Goal: Task Accomplishment & Management: Complete application form

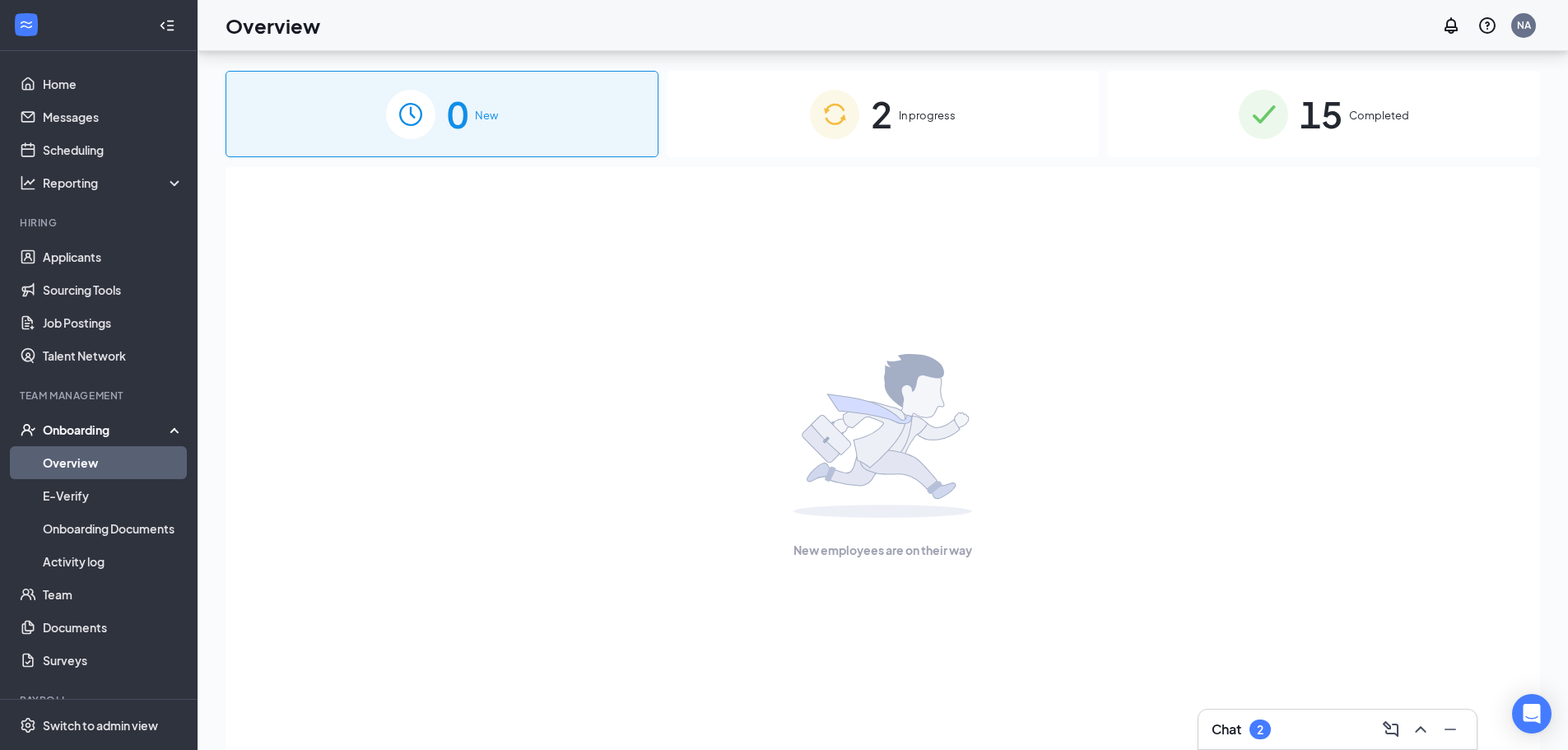
scroll to position [74, 0]
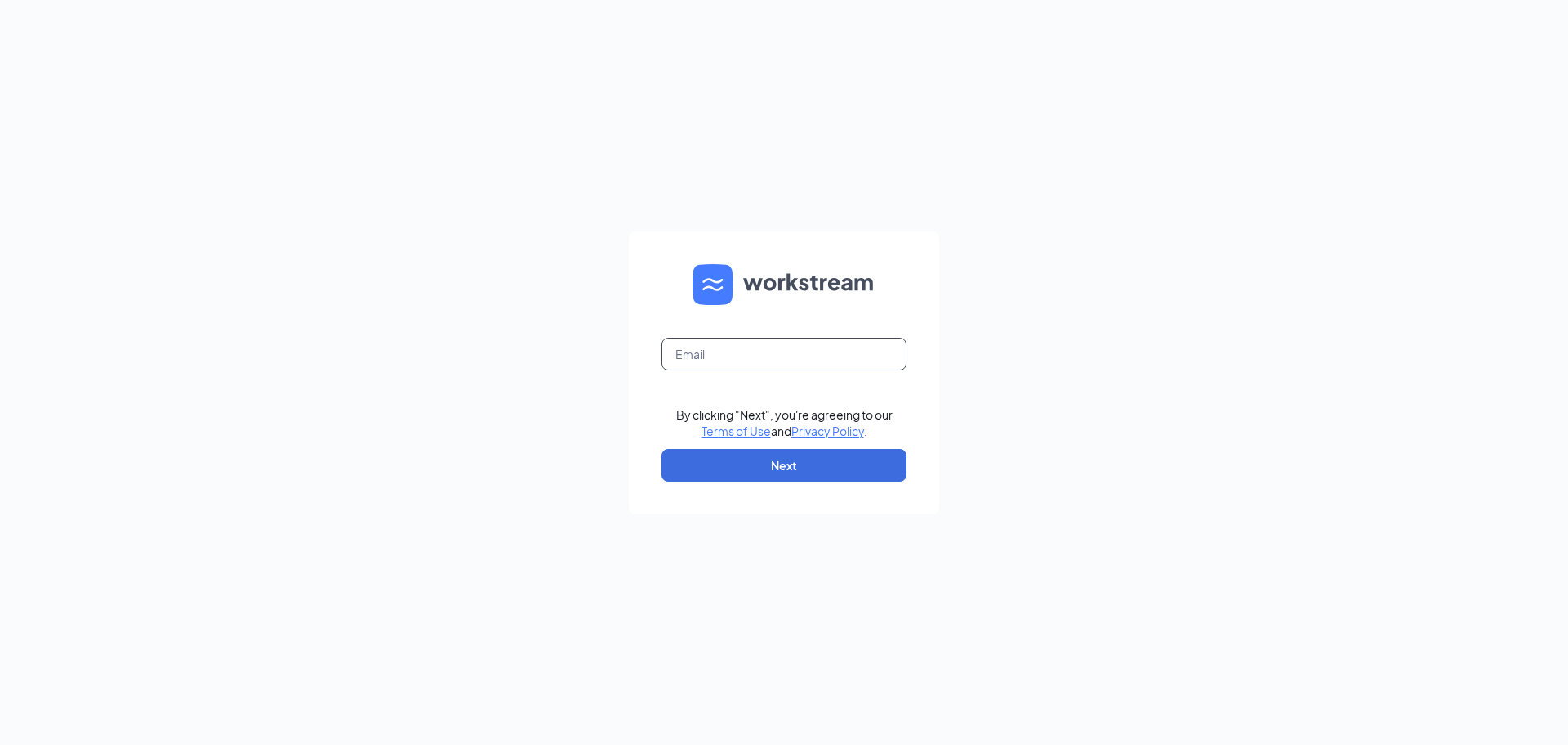
click at [801, 348] on input "text" at bounding box center [784, 353] width 245 height 33
type input "[EMAIL_ADDRESS][DOMAIN_NAME]"
click at [807, 460] on button "Next" at bounding box center [784, 465] width 245 height 33
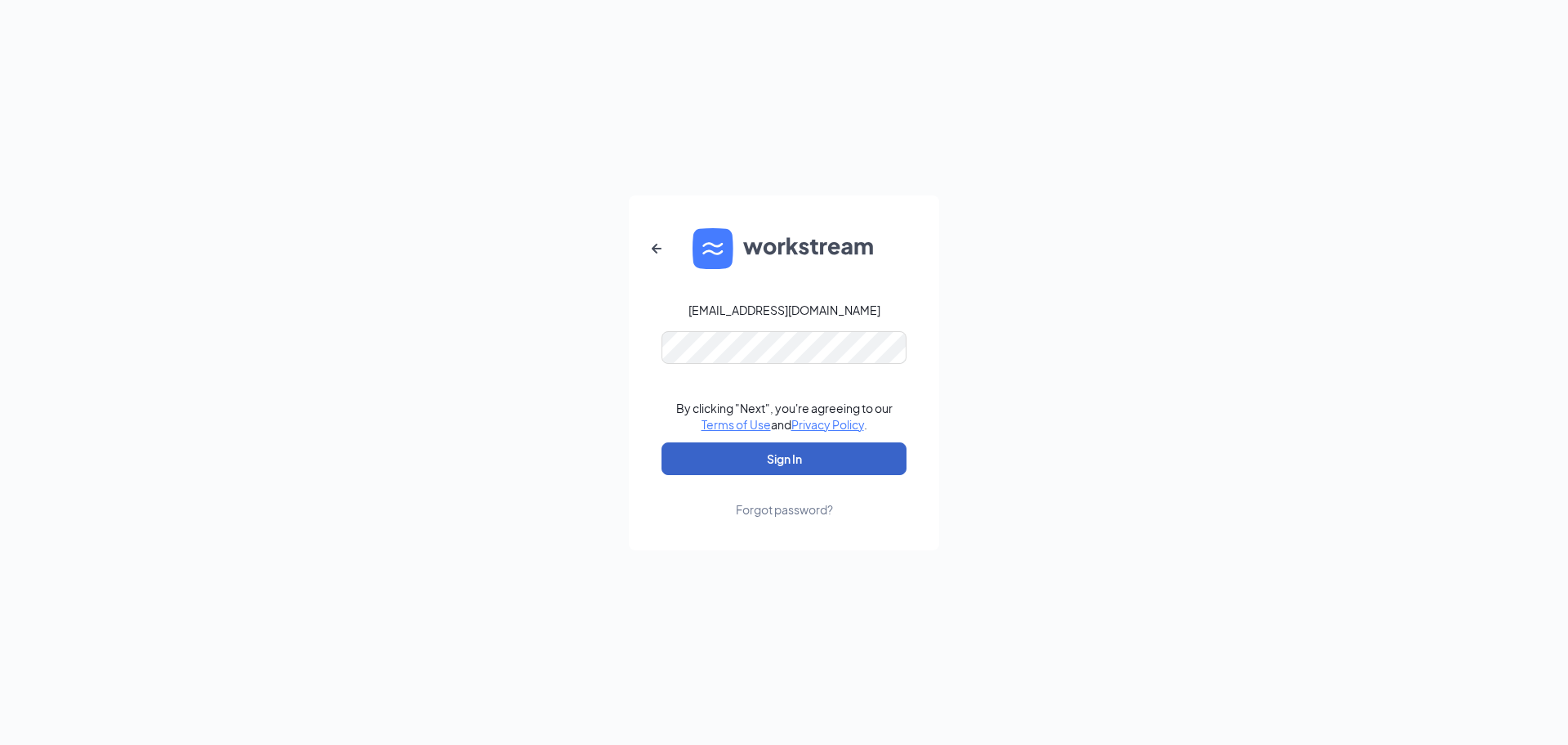
click at [813, 454] on button "Sign In" at bounding box center [784, 458] width 245 height 33
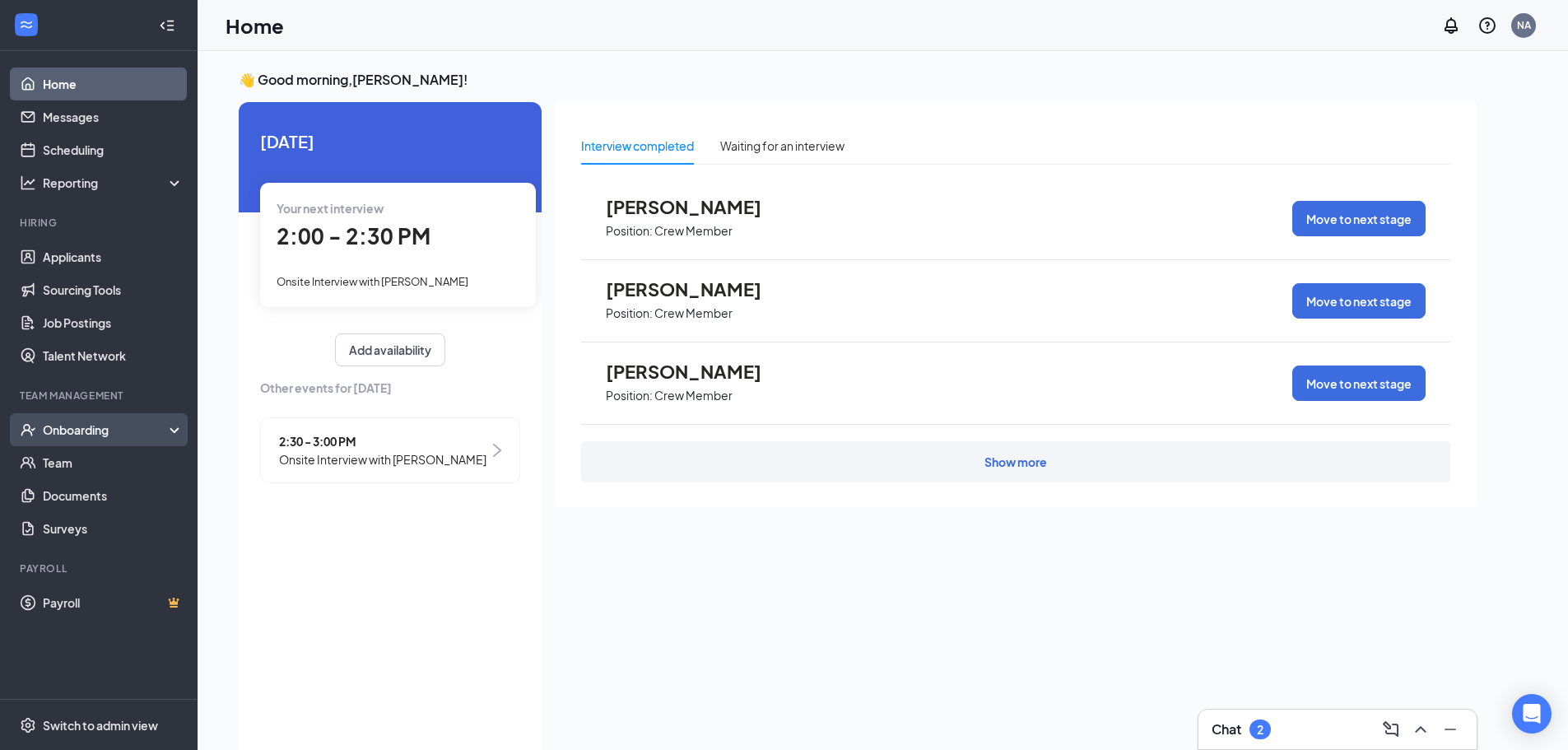
click at [174, 427] on div "Onboarding" at bounding box center [98, 429] width 198 height 33
click at [151, 446] on div "Onboarding" at bounding box center [98, 429] width 198 height 33
click at [150, 429] on div "Onboarding" at bounding box center [106, 428] width 127 height 16
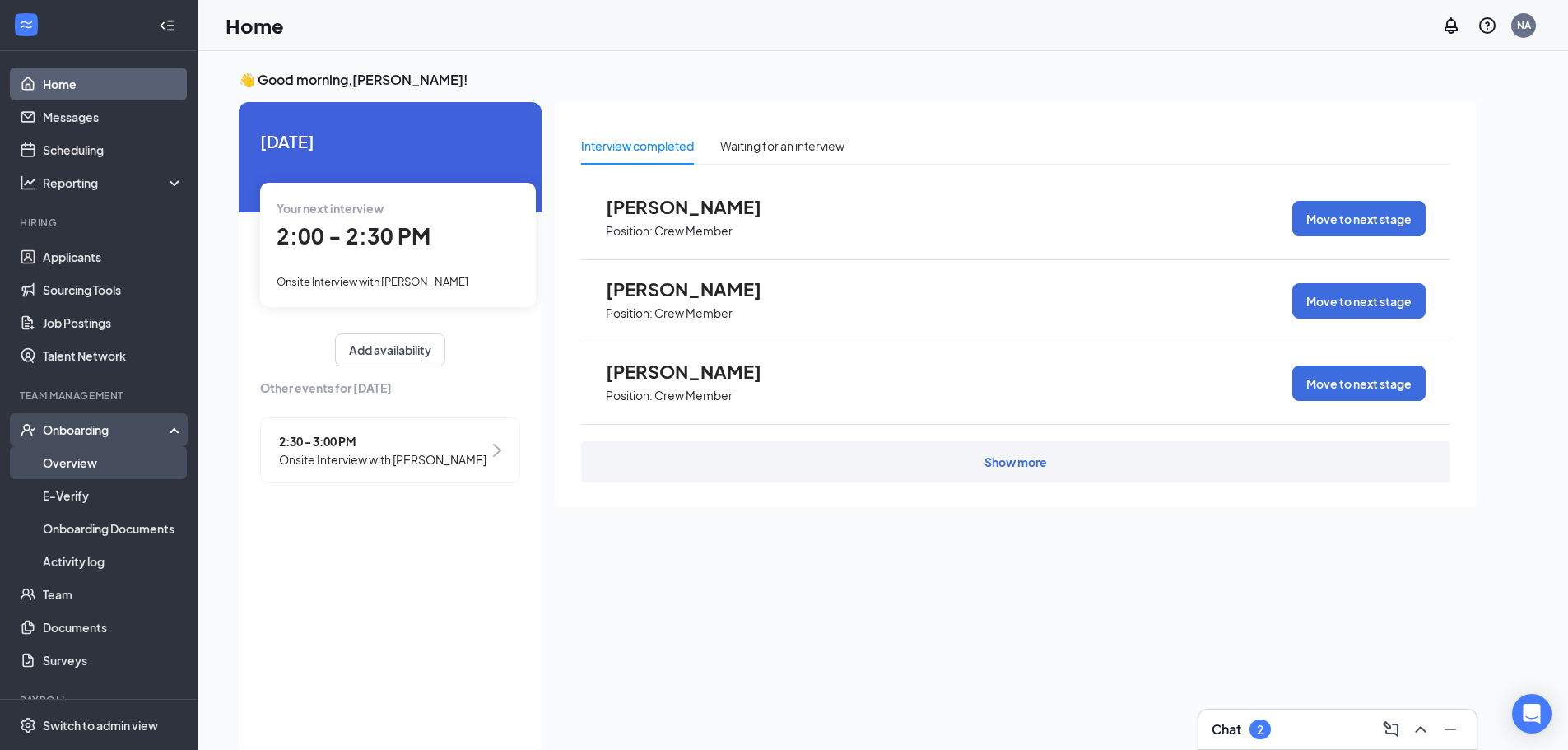
click at [93, 454] on link "Overview" at bounding box center [113, 462] width 141 height 33
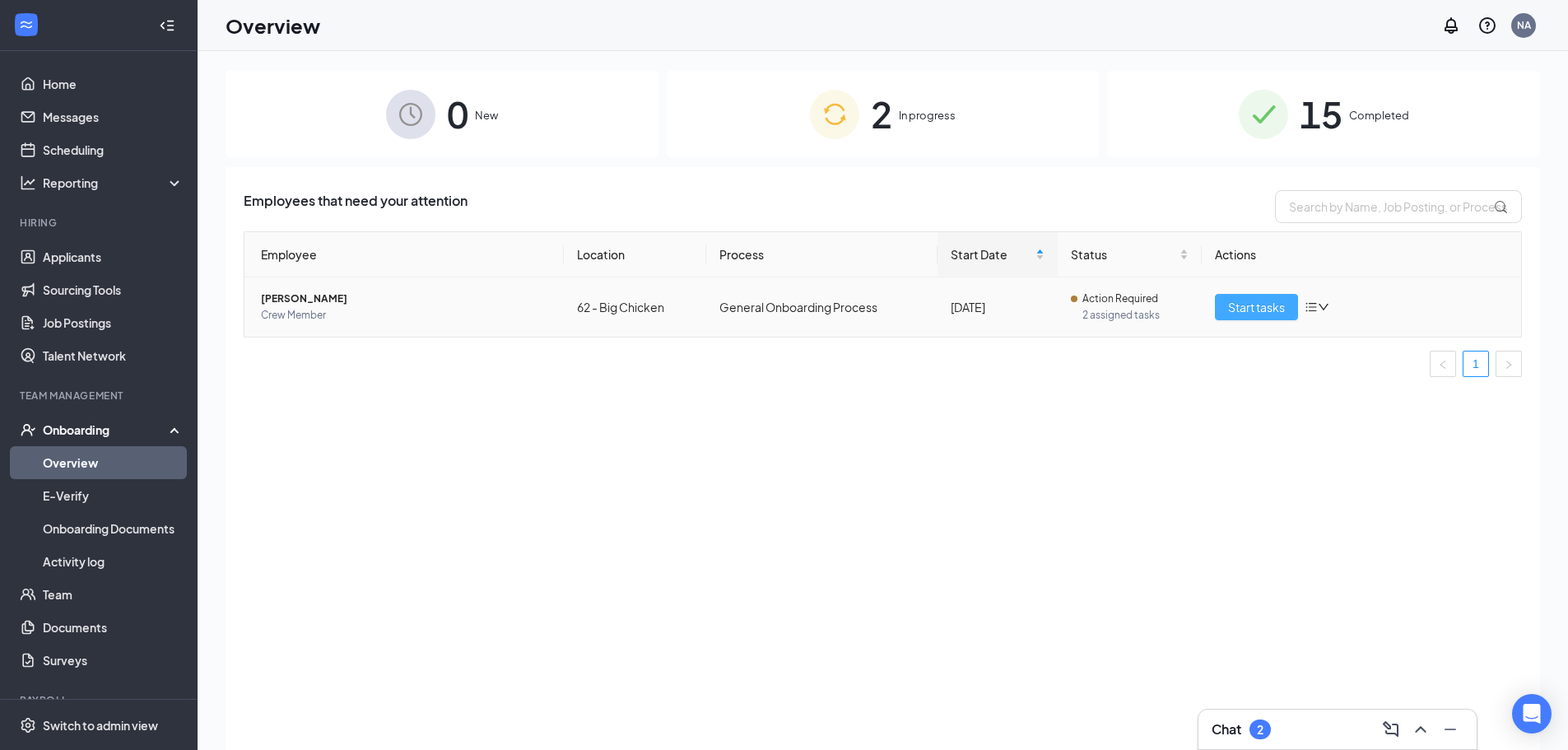
click at [1252, 306] on span "Start tasks" at bounding box center [1257, 306] width 57 height 18
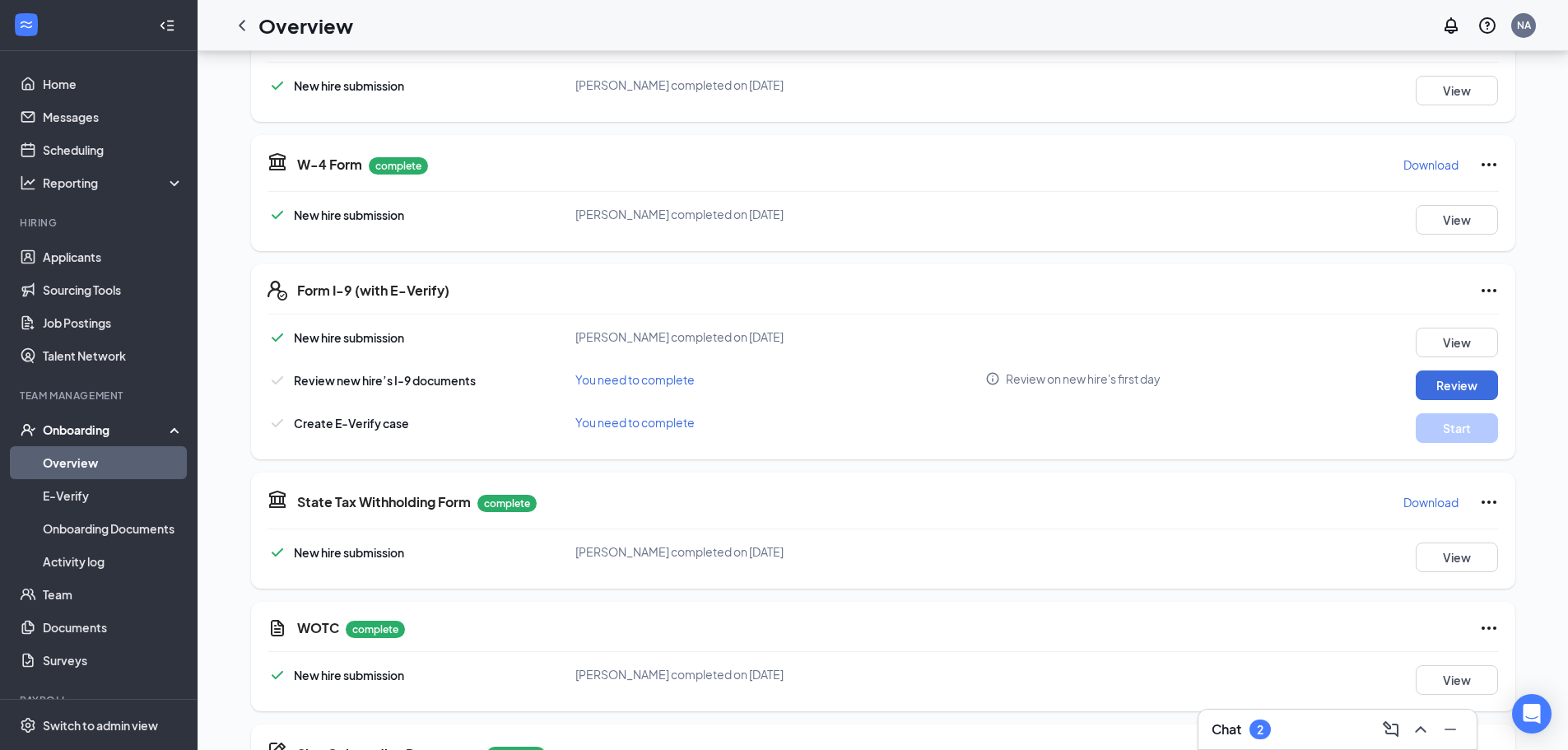
scroll to position [283, 0]
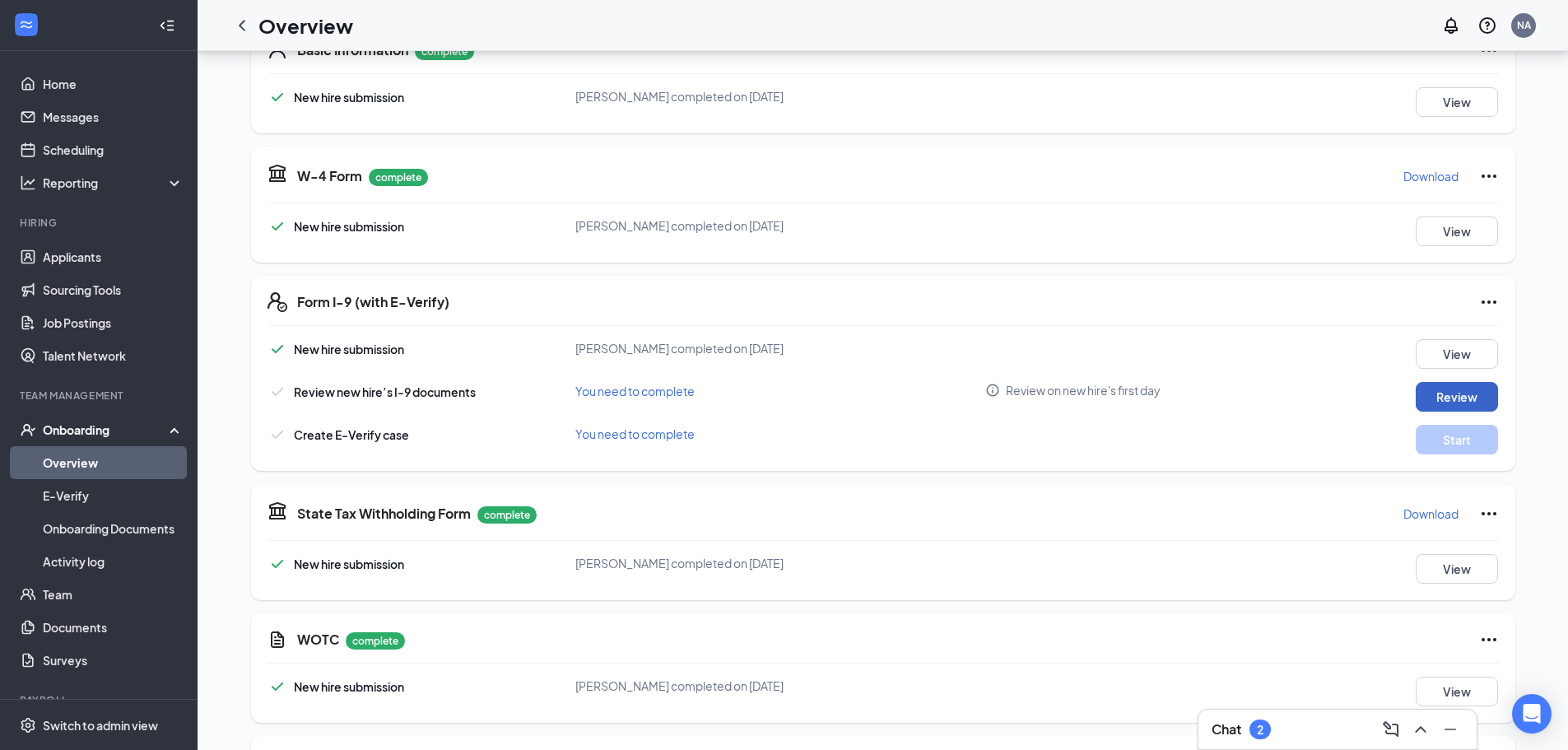
click at [1434, 395] on button "Review" at bounding box center [1456, 396] width 82 height 29
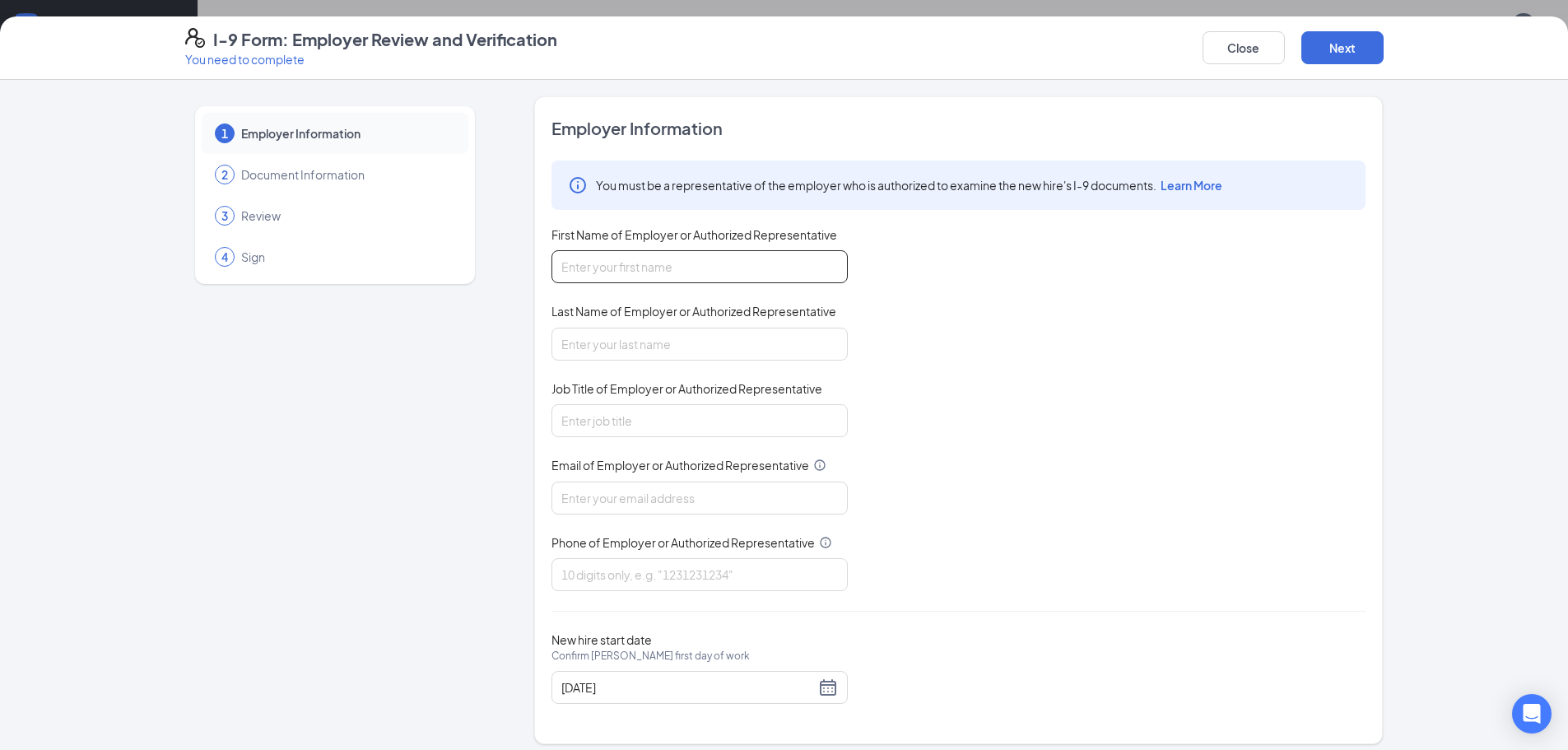
click at [802, 270] on input "First Name of Employer or Authorized Representative" at bounding box center [699, 266] width 296 height 33
type input "[PERSON_NAME]"
click at [713, 340] on input "Last Name of Employer or Authorized Representative" at bounding box center [699, 343] width 296 height 33
type input "[PERSON_NAME]"
click at [713, 415] on input "Job Title of Employer or Authorized Representative" at bounding box center [699, 420] width 296 height 33
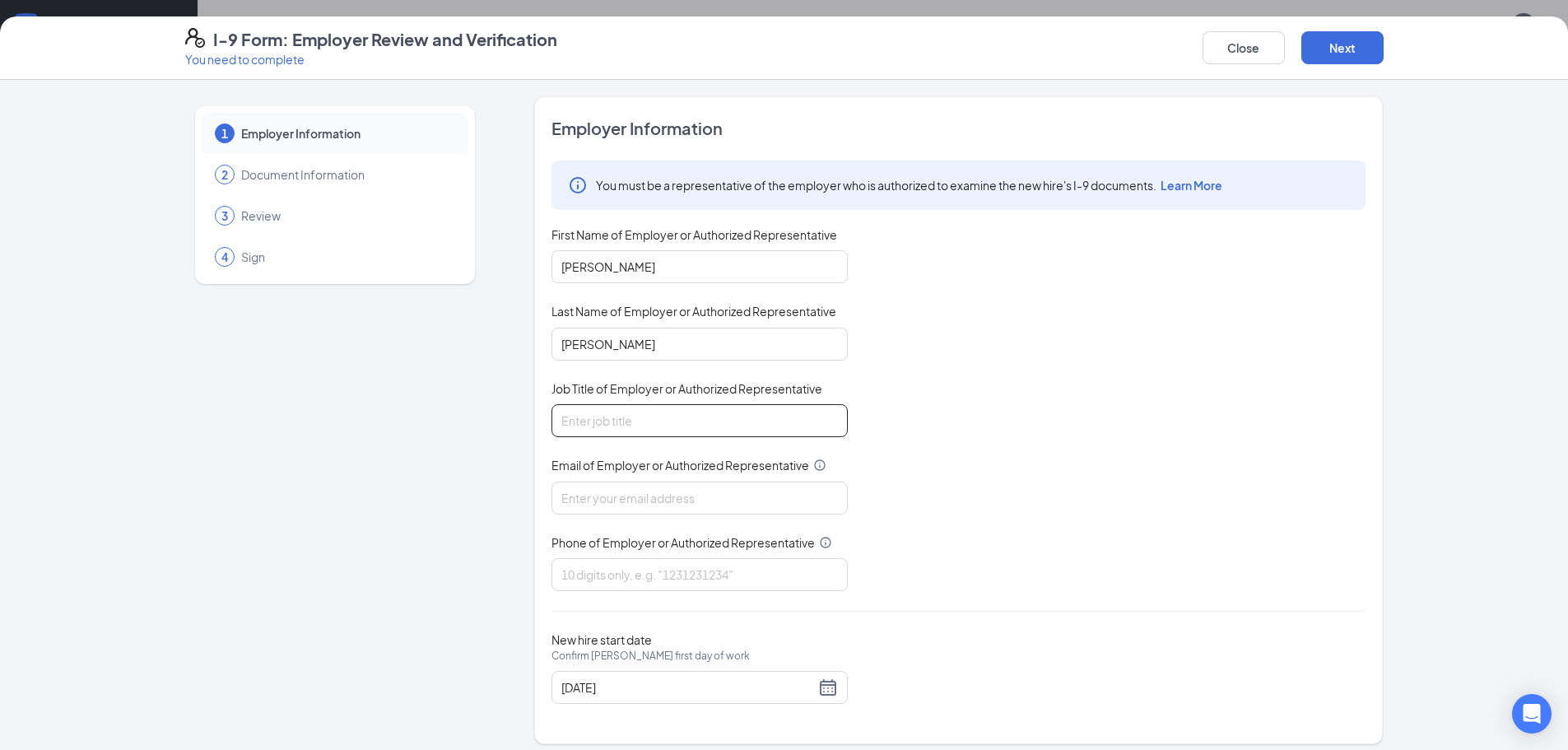
type input "Gm"
click at [722, 507] on input "Email of Employer or Authorized Representative" at bounding box center [699, 497] width 296 height 33
type input "[EMAIL_ADDRESS][DOMAIN_NAME]"
click at [740, 581] on input "Phone of Employer or Authorized Representative" at bounding box center [699, 574] width 296 height 33
type input "7704229661"
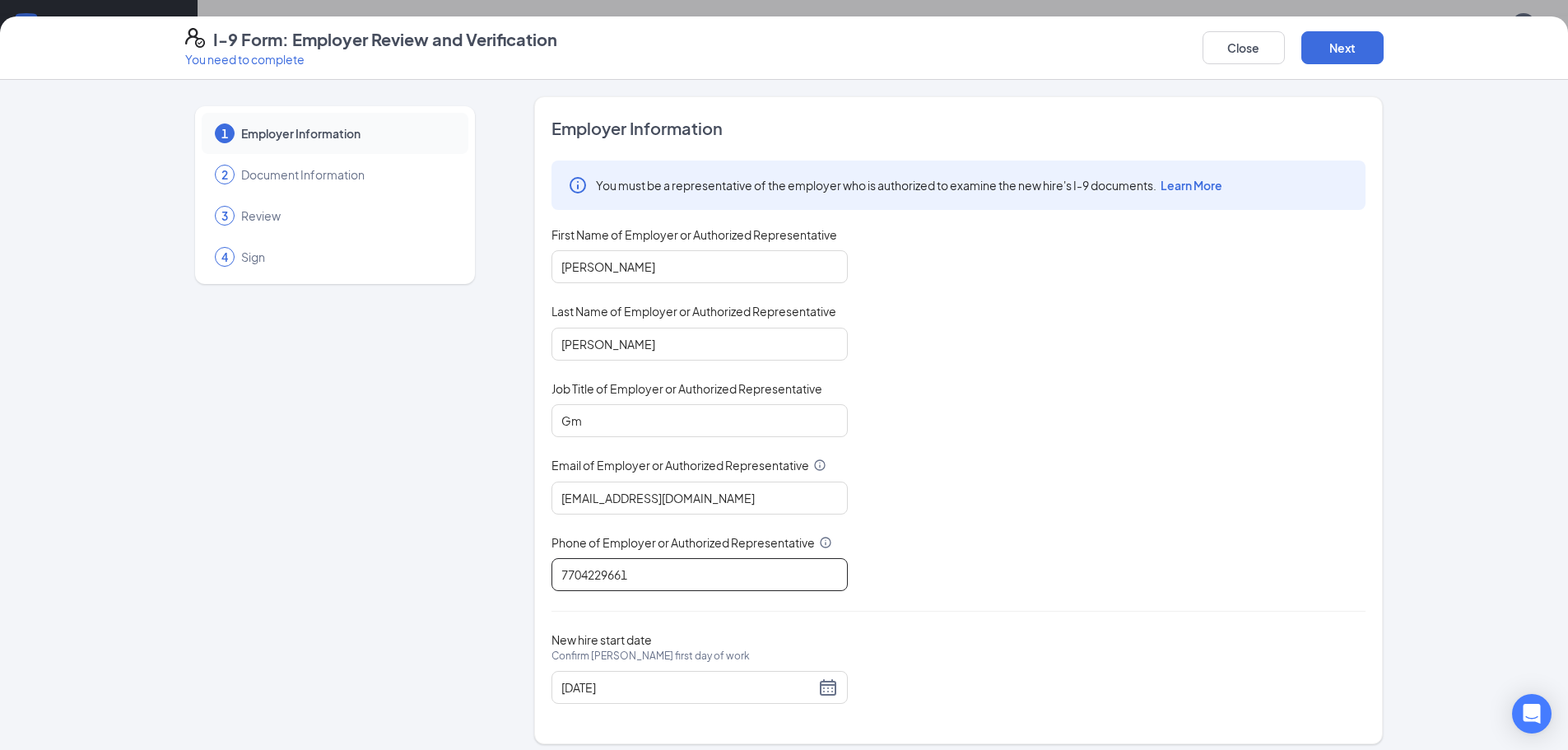
scroll to position [10, 0]
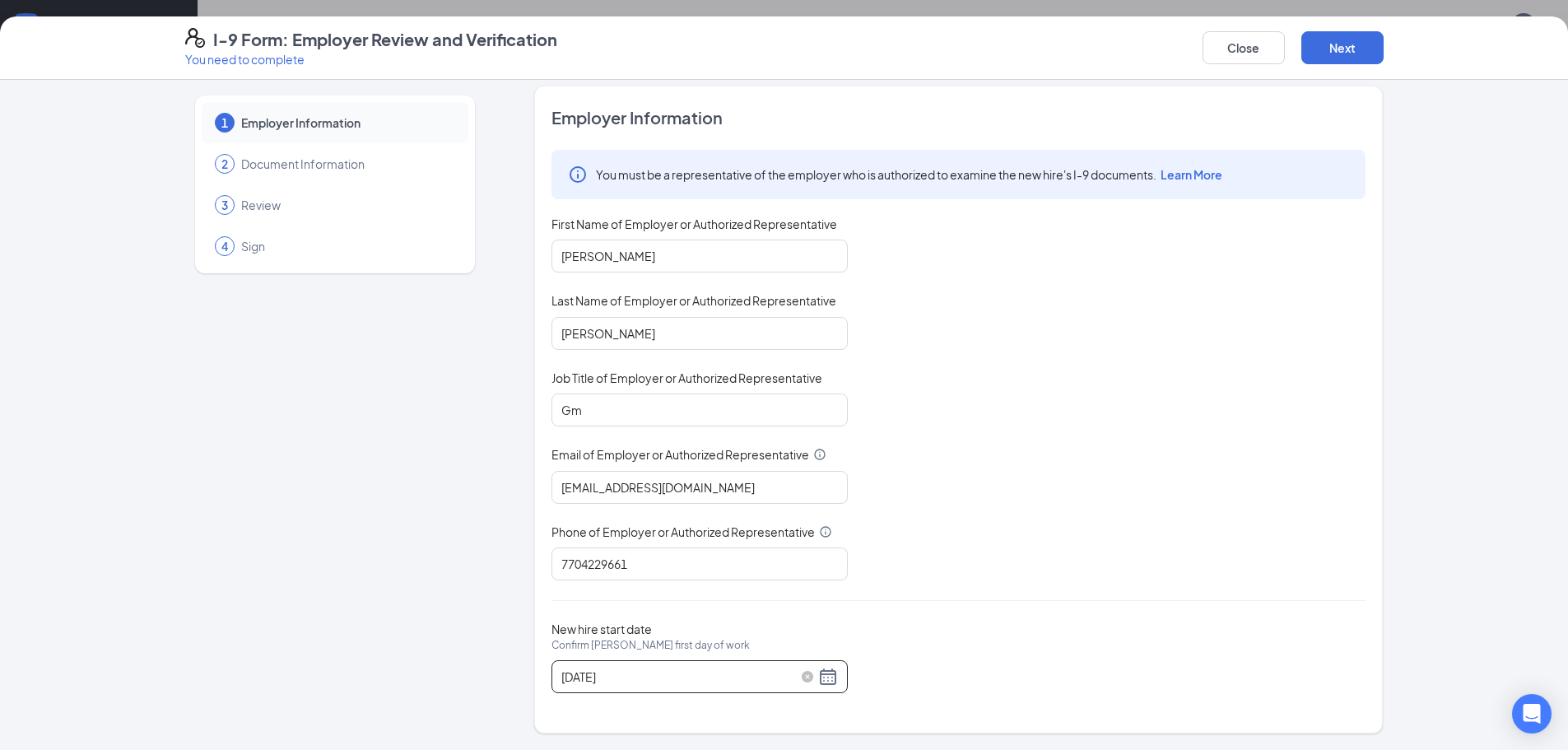
click at [821, 678] on div "[DATE]" at bounding box center [699, 676] width 276 height 20
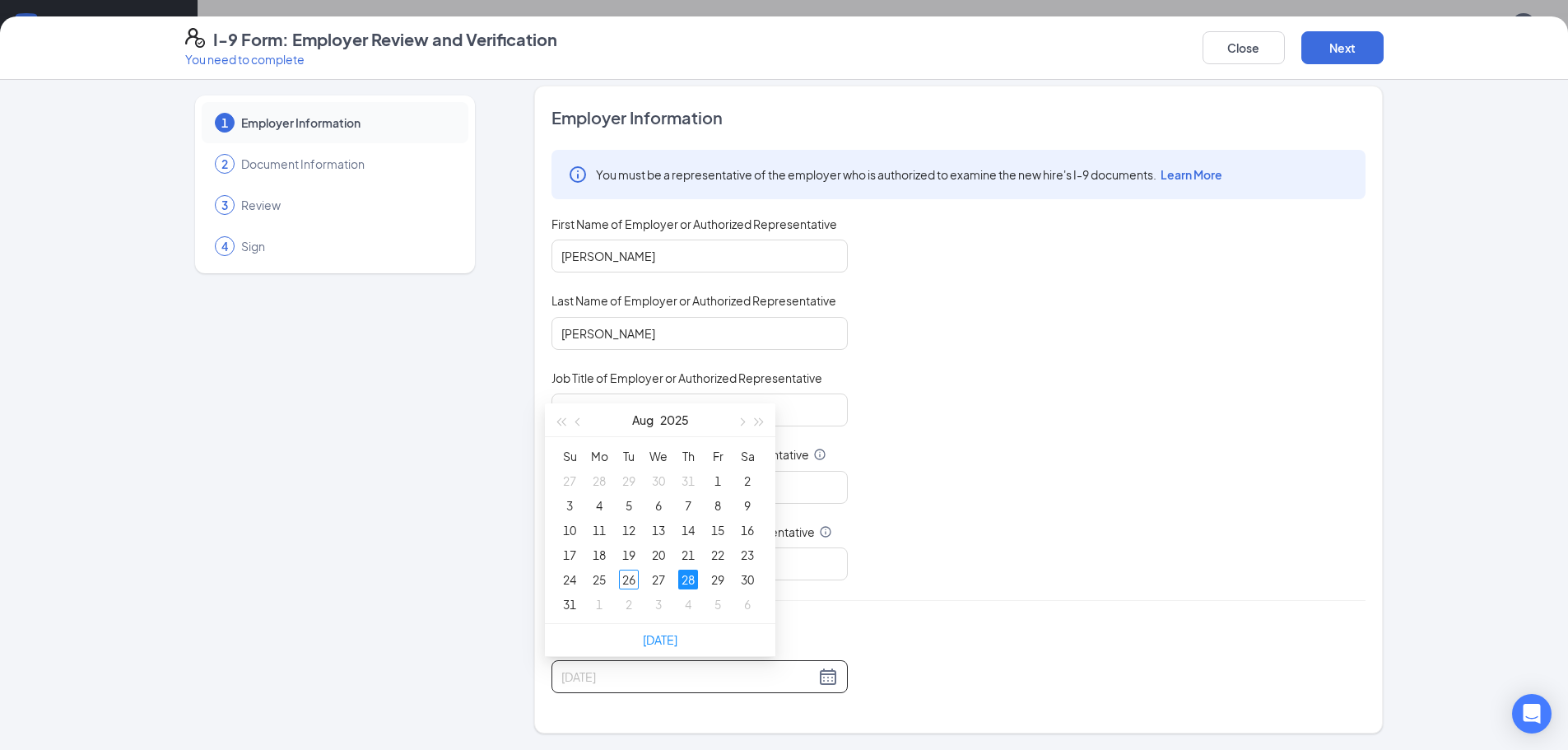
type input "[DATE]"
click at [1323, 44] on button "Next" at bounding box center [1342, 47] width 82 height 33
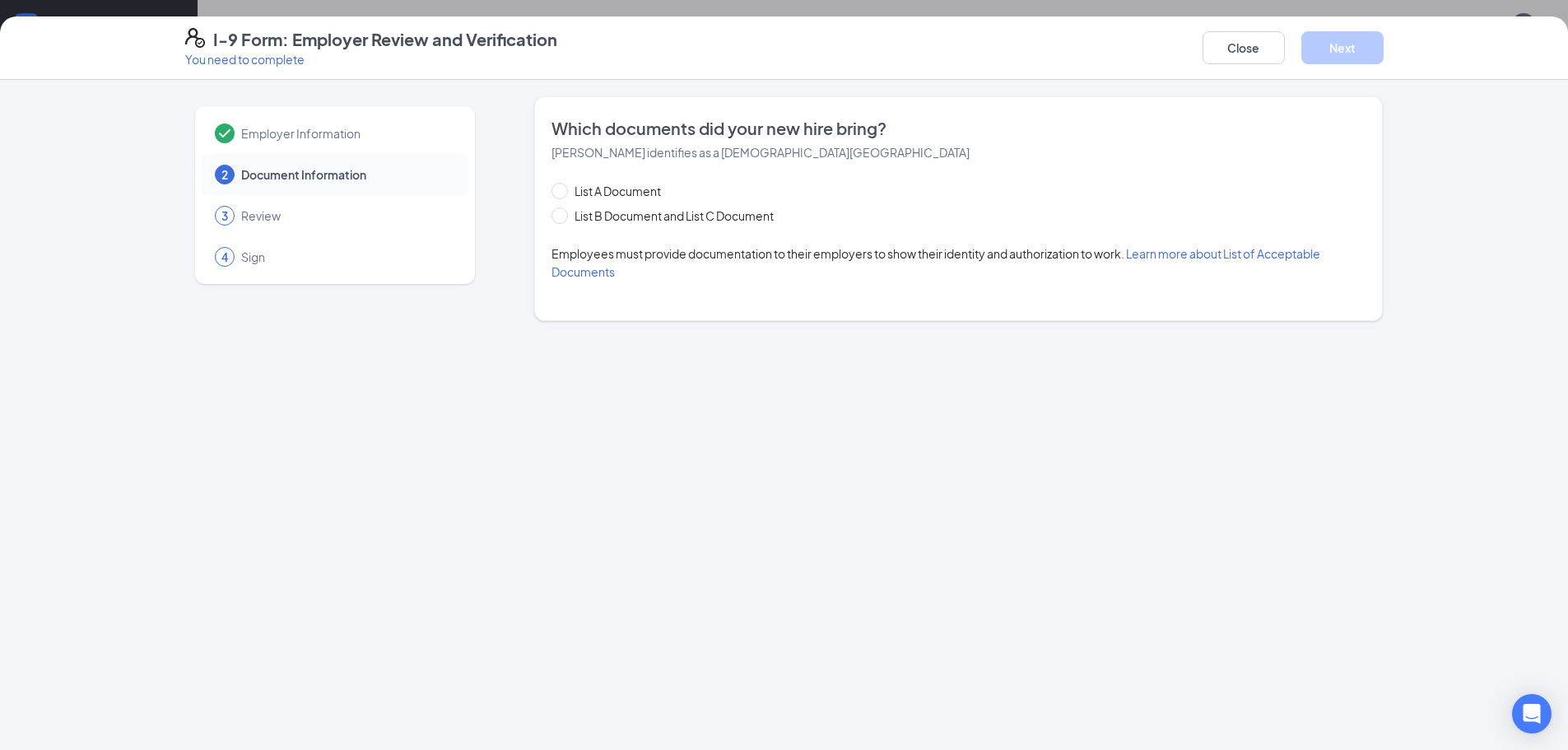
scroll to position [0, 0]
click at [561, 212] on input "List B Document and List C Document" at bounding box center [557, 213] width 11 height 11
radio input "true"
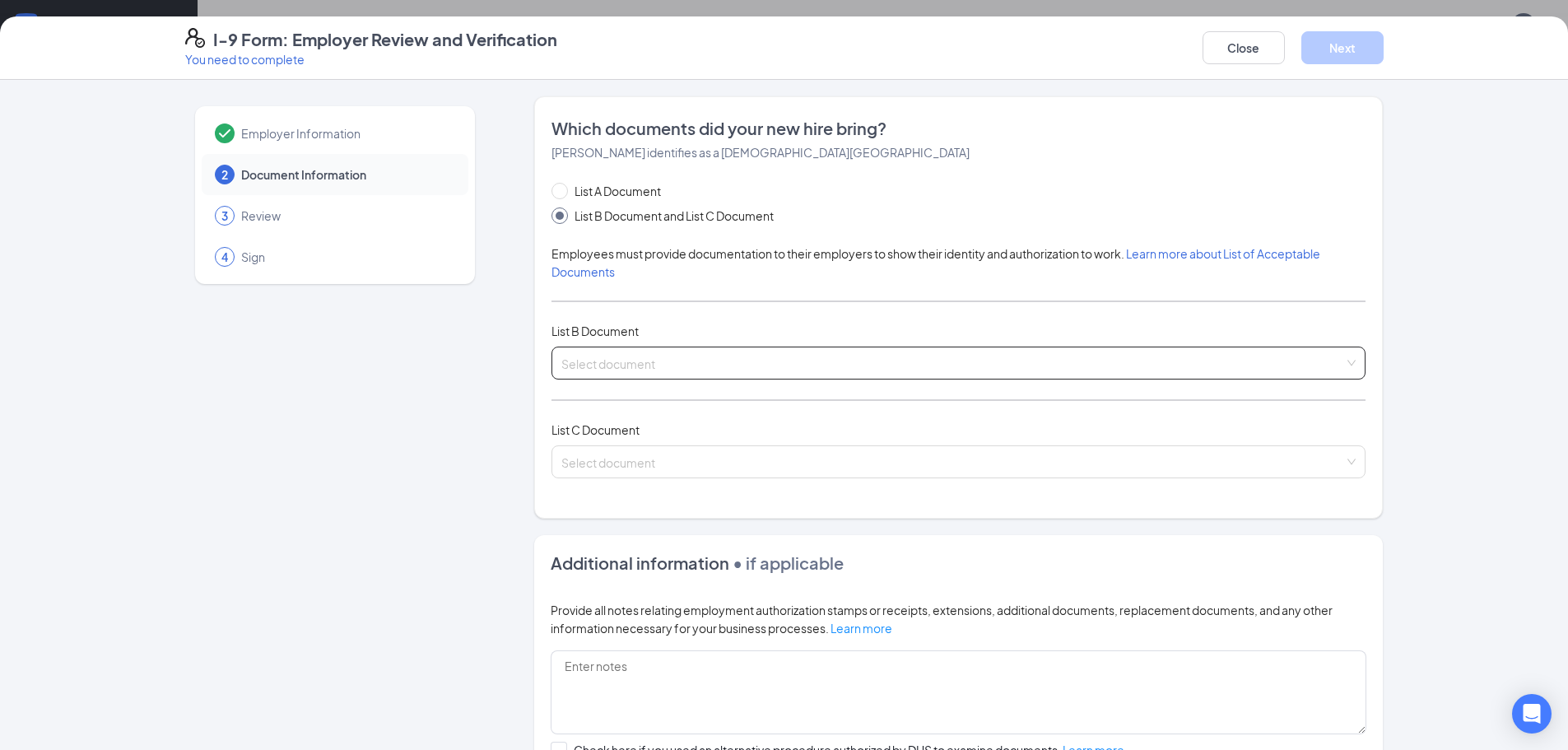
drag, startPoint x: 723, startPoint y: 342, endPoint x: 724, endPoint y: 361, distance: 19.0
click at [724, 360] on div "List A Document List B Document and List C Document Employees must provide docu…" at bounding box center [959, 340] width 814 height 316
click at [724, 361] on input "search" at bounding box center [952, 359] width 783 height 25
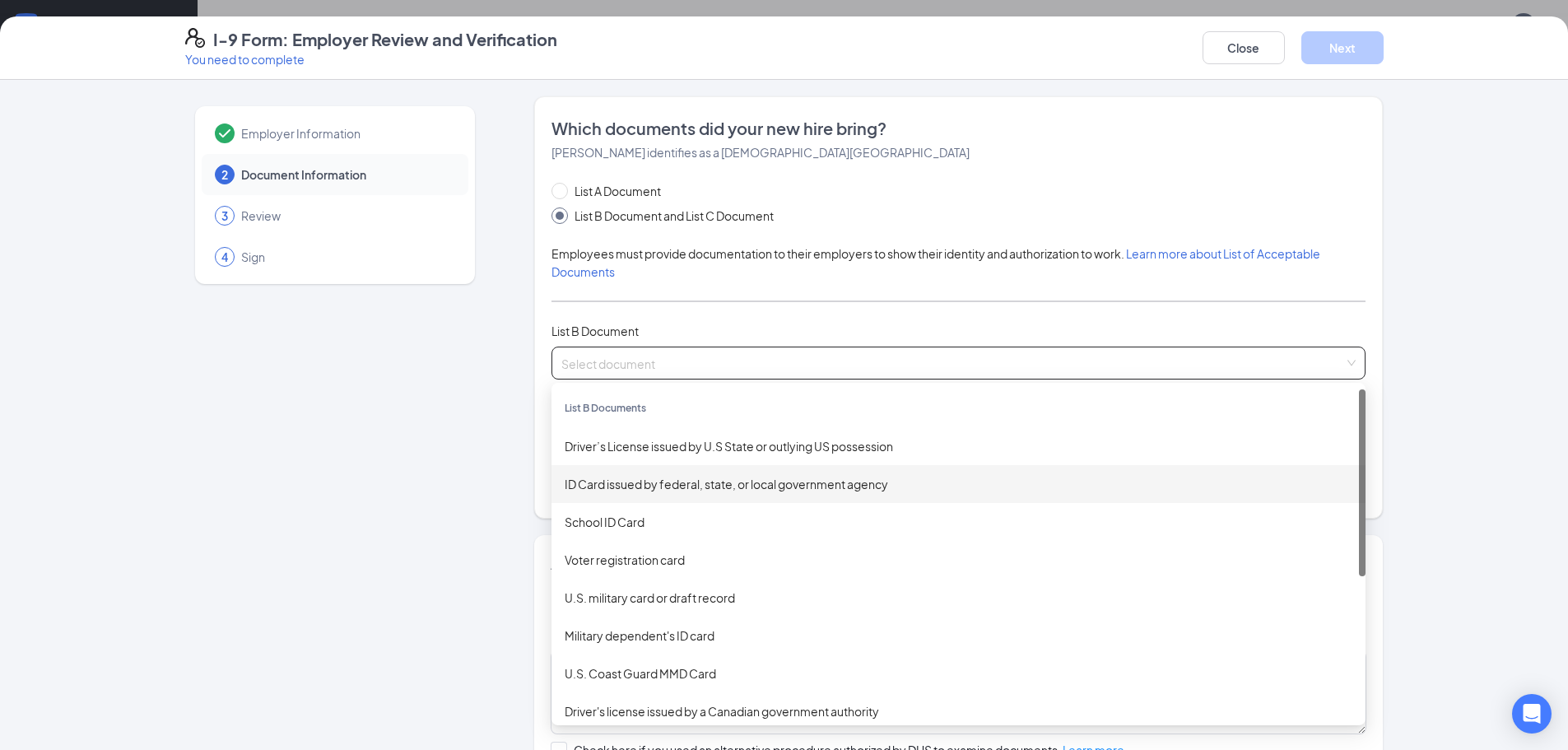
click at [695, 477] on div "ID Card issued by federal, state, or local government agency" at bounding box center [959, 483] width 788 height 18
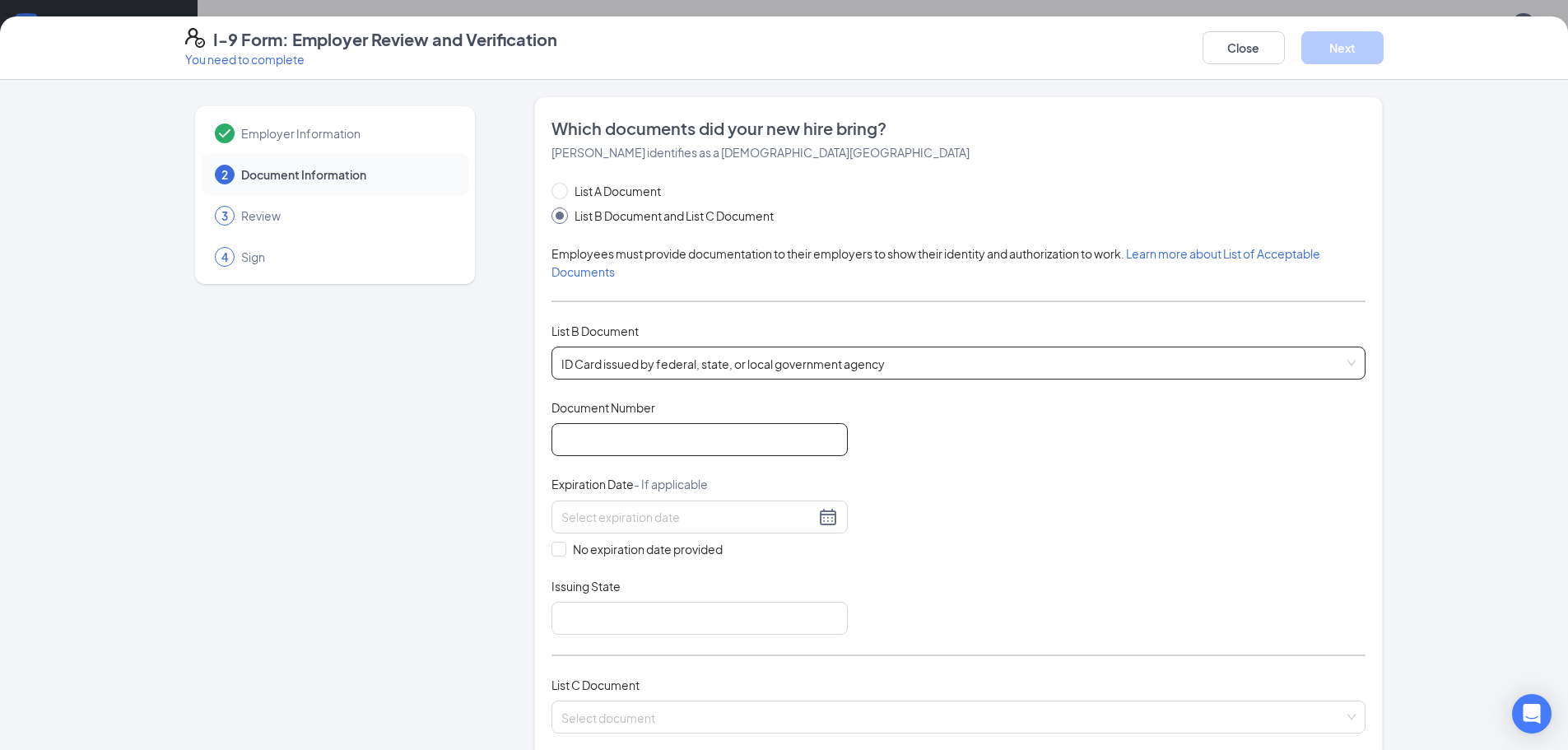
click at [663, 440] on input "Document Number" at bounding box center [699, 439] width 296 height 33
type input "058909760"
click at [811, 515] on div at bounding box center [699, 516] width 276 height 20
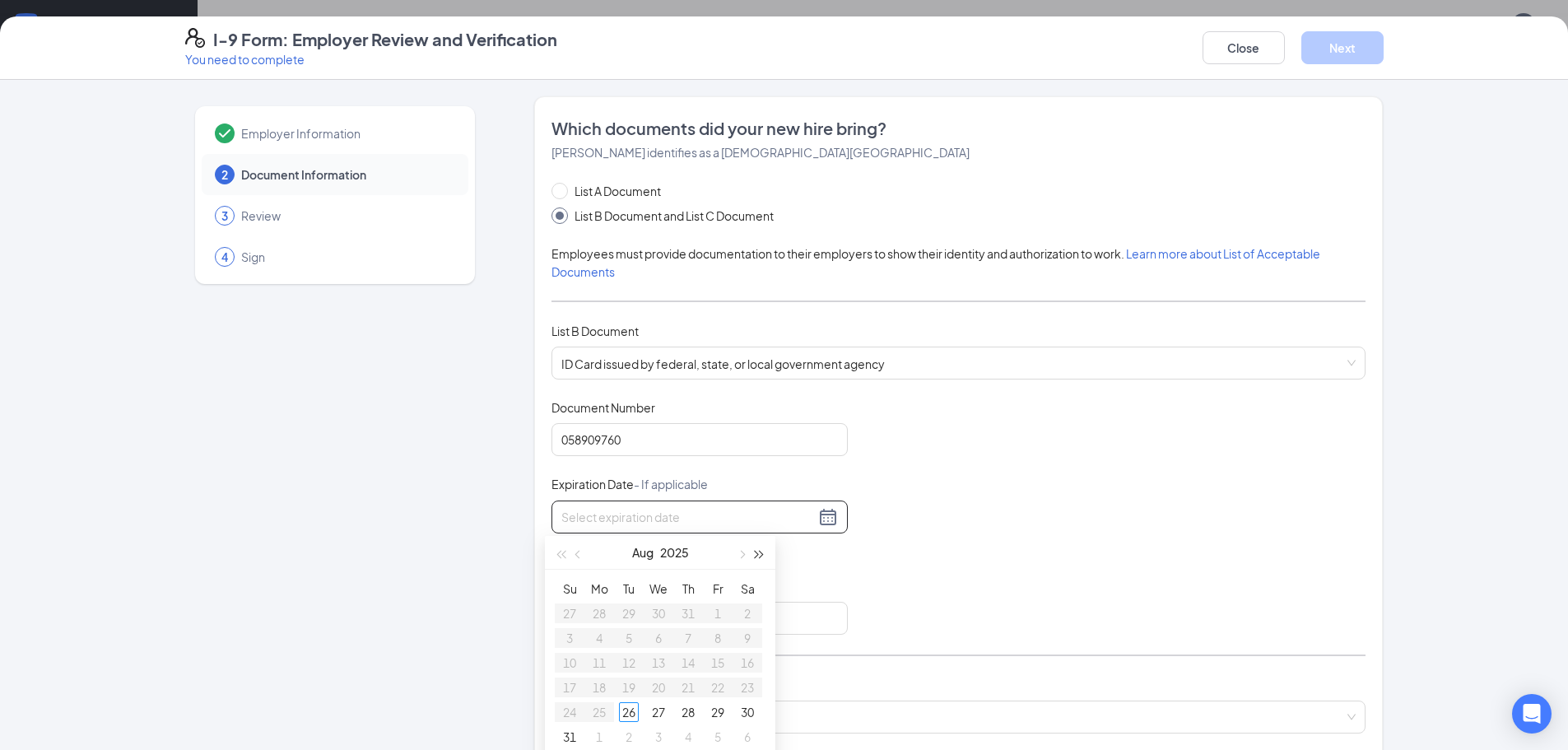
click at [757, 553] on span "button" at bounding box center [760, 554] width 9 height 9
click at [577, 554] on span "button" at bounding box center [579, 554] width 9 height 9
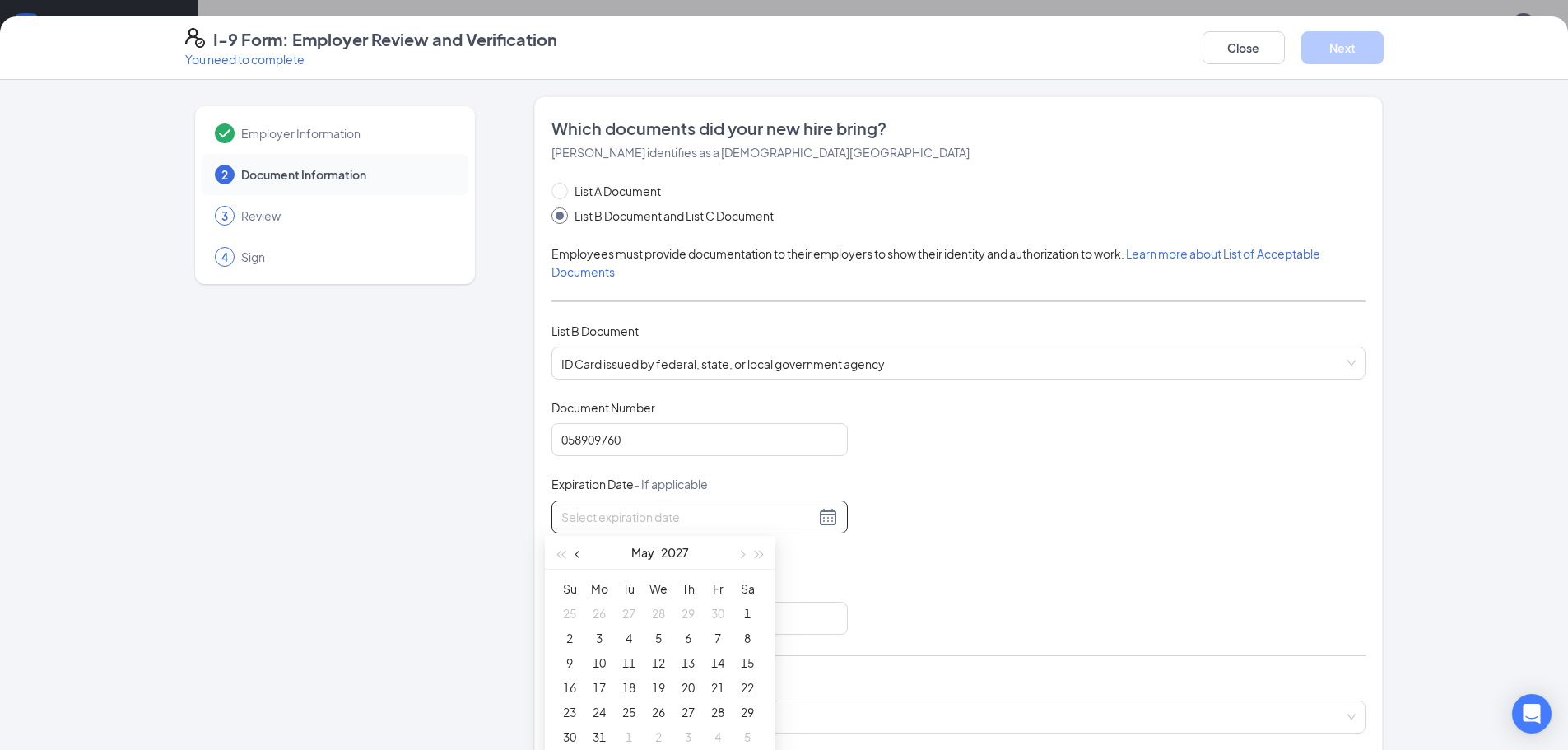
click at [577, 554] on span "button" at bounding box center [579, 554] width 9 height 9
click at [737, 551] on button "button" at bounding box center [740, 551] width 18 height 33
type input "[DATE]"
click at [690, 639] on div "8" at bounding box center [688, 637] width 20 height 20
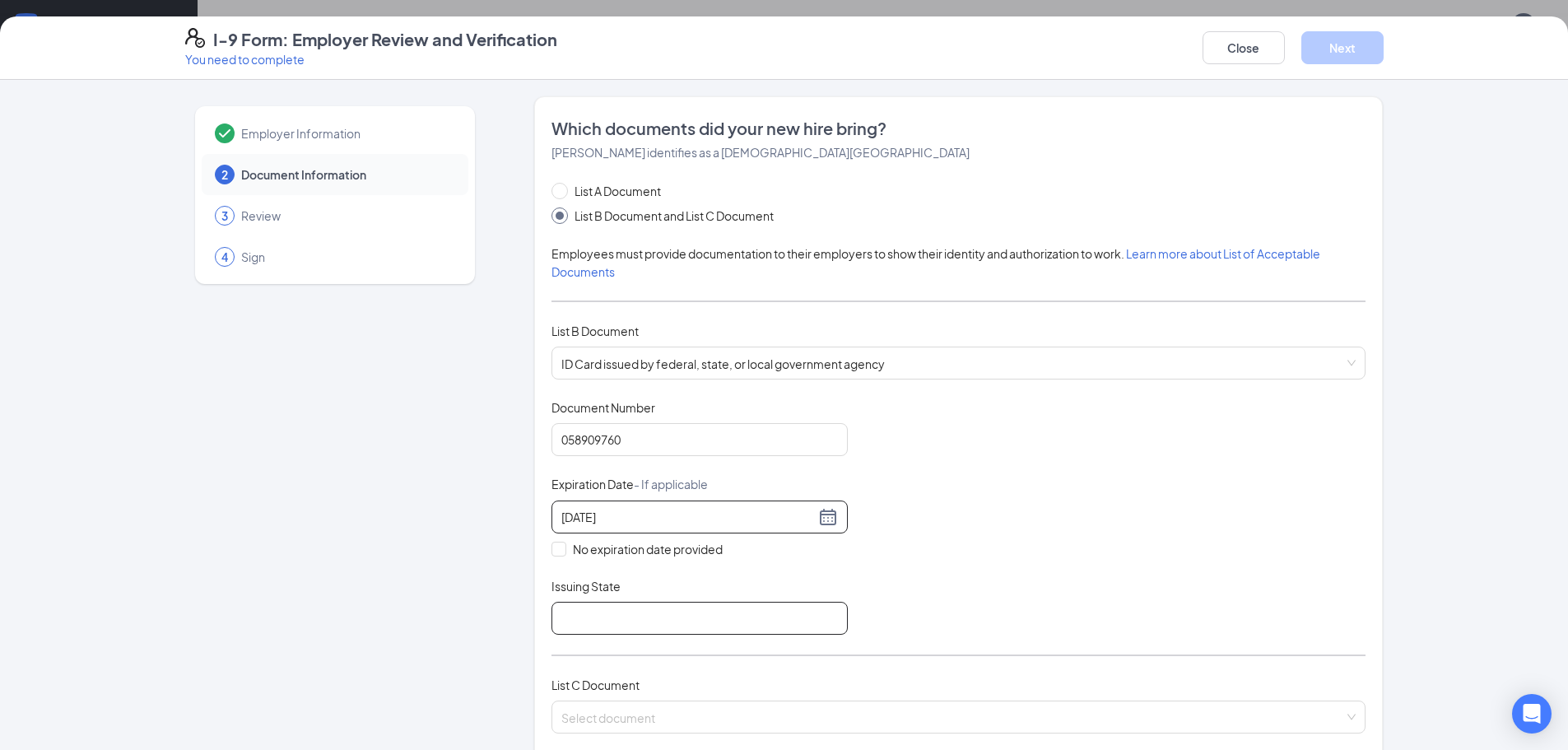
click at [631, 613] on input "Issuing State" at bounding box center [699, 618] width 296 height 33
type input "[US_STATE]"
click at [733, 706] on input "search" at bounding box center [952, 713] width 783 height 25
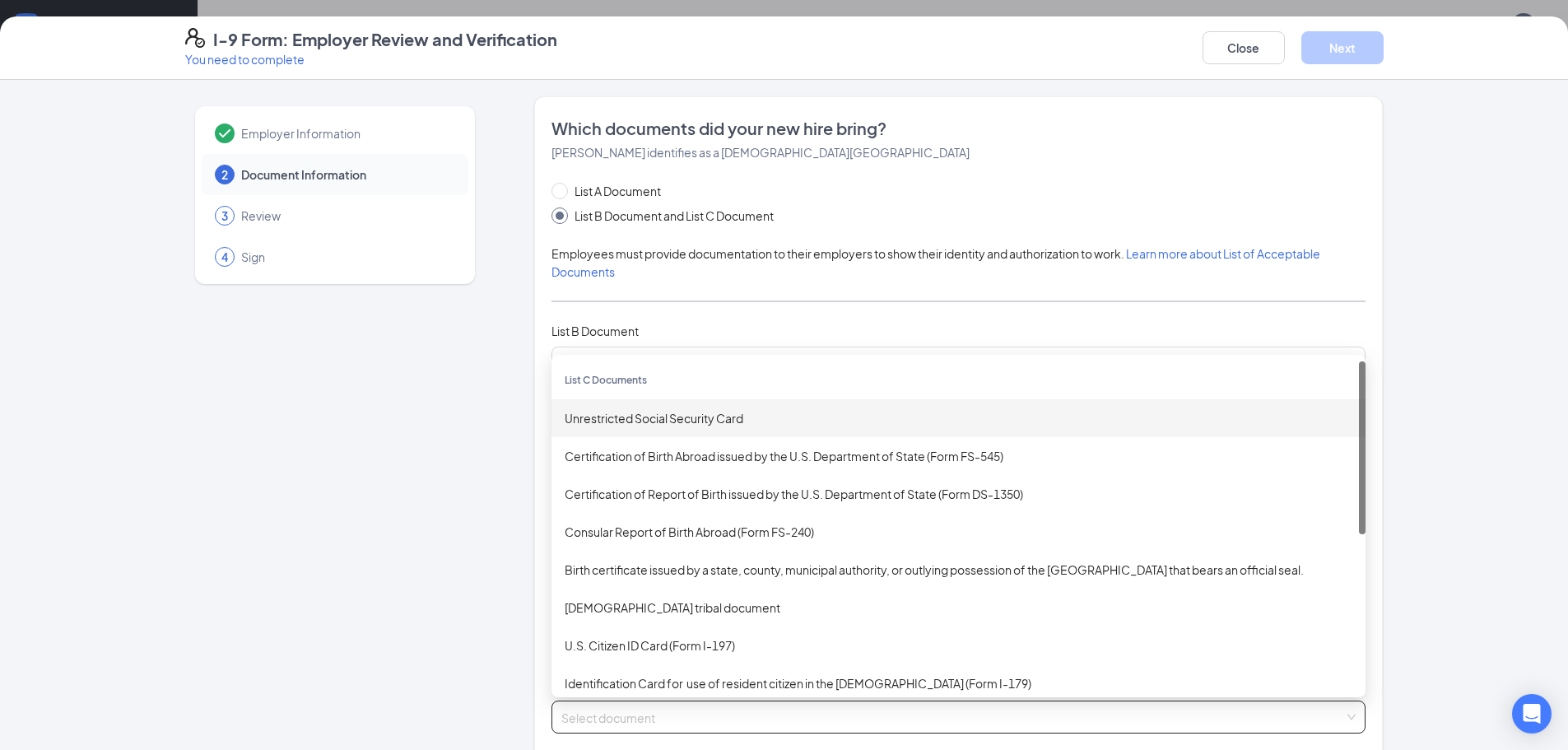
click at [663, 410] on div "Unrestricted Social Security Card" at bounding box center [959, 417] width 788 height 18
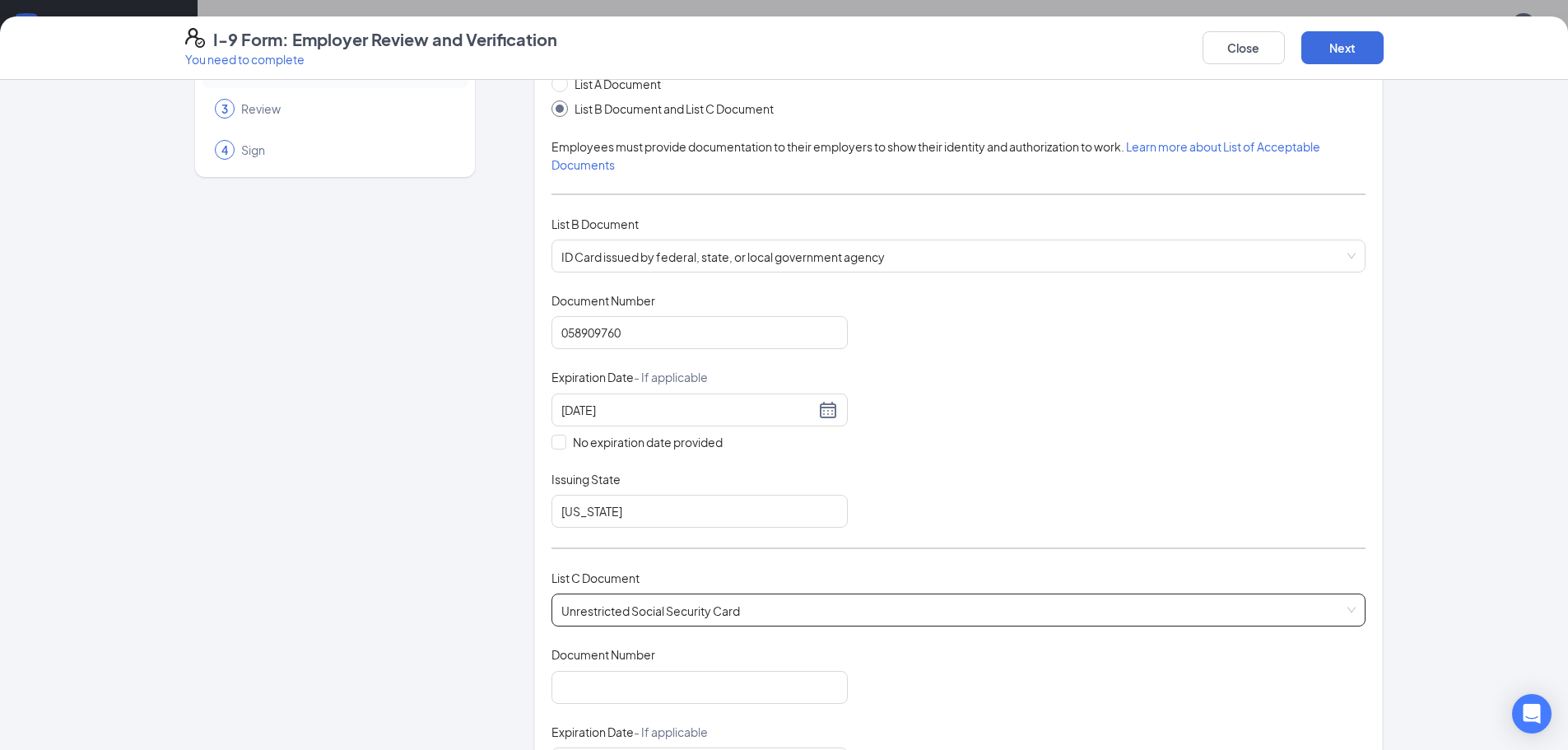
scroll to position [247, 0]
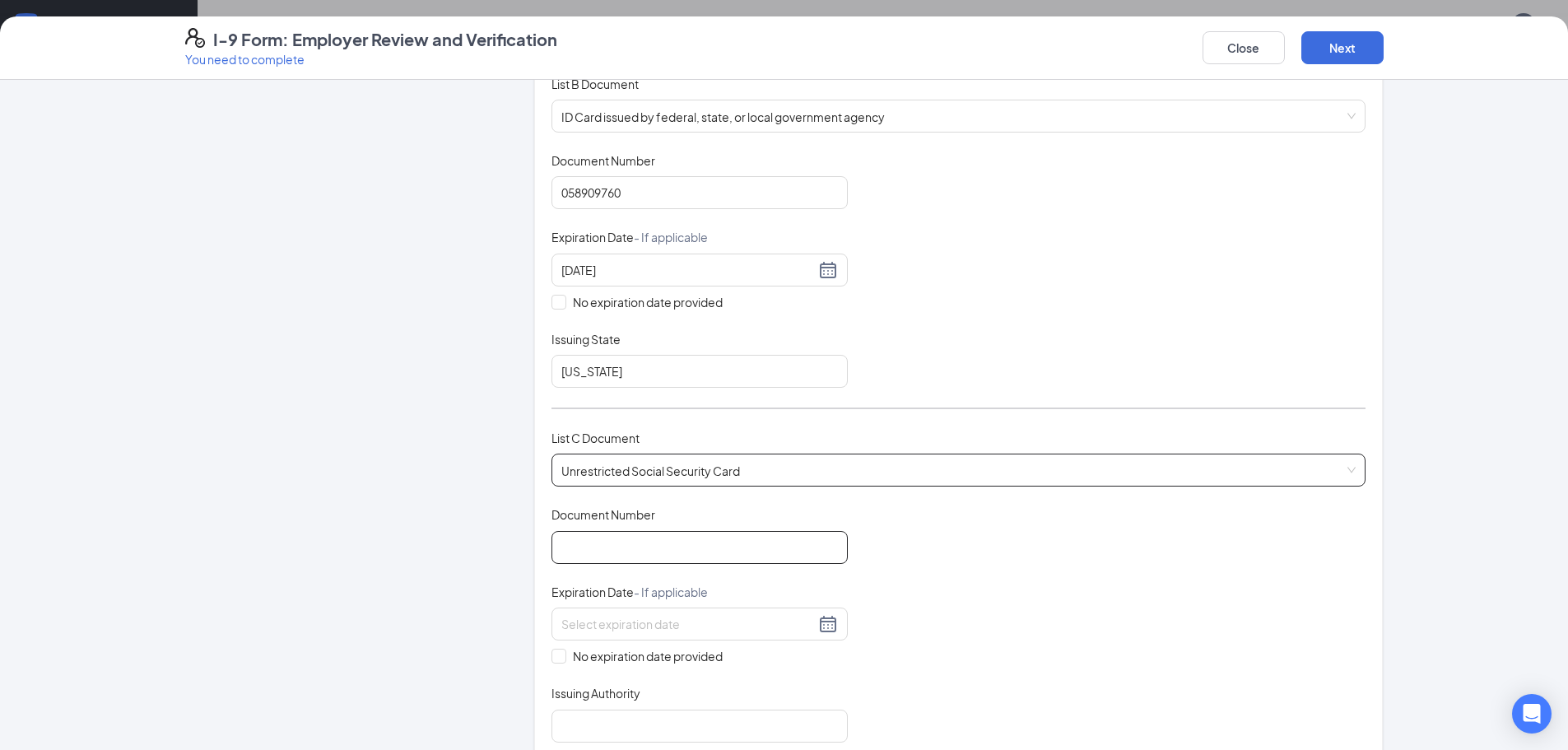
click at [717, 556] on input "Document Number" at bounding box center [699, 547] width 296 height 33
type input "672050805"
click at [555, 657] on input "No expiration date provided" at bounding box center [557, 654] width 11 height 11
checkbox input "true"
click at [651, 730] on input "Issuing Authority" at bounding box center [699, 728] width 296 height 33
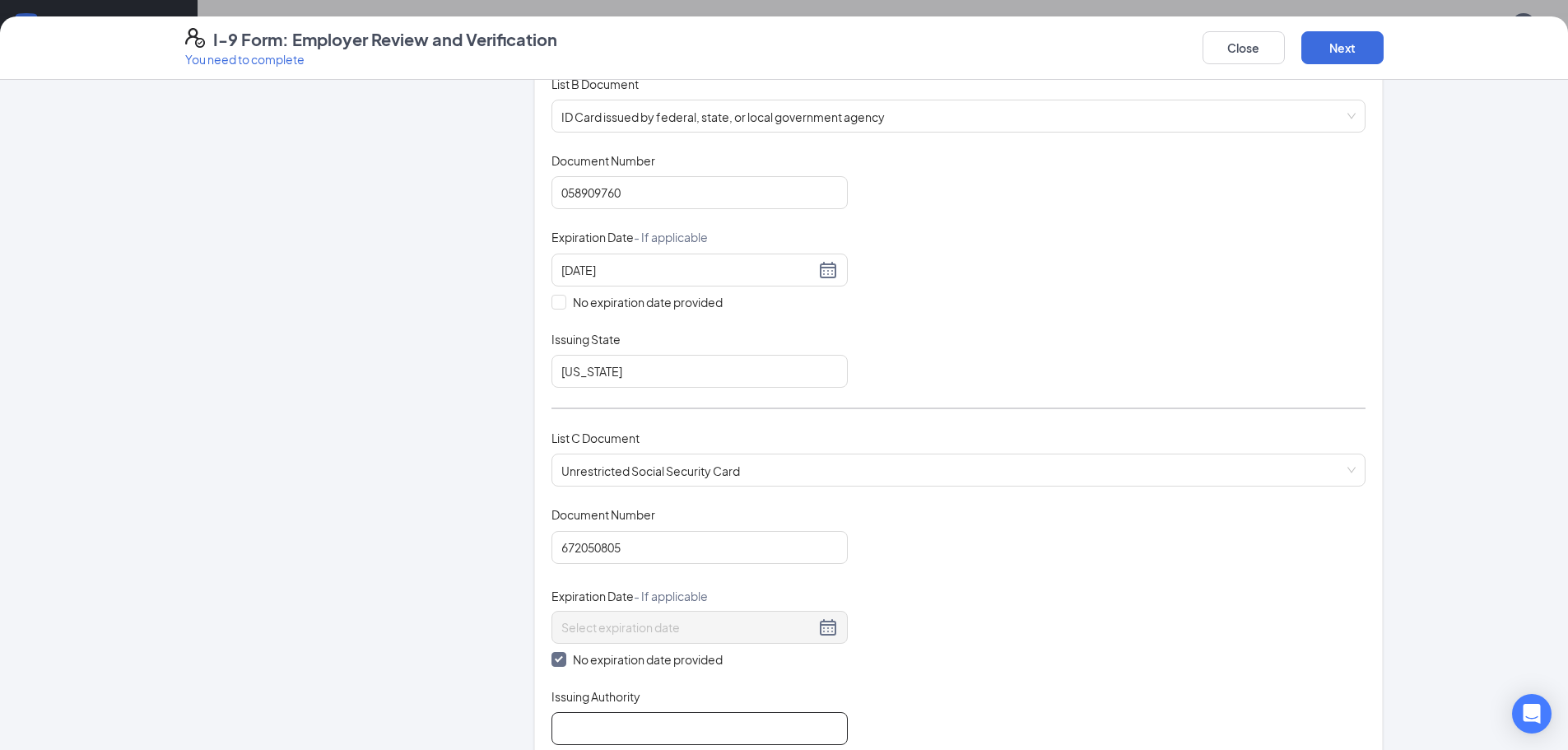
type input "[US_STATE]"
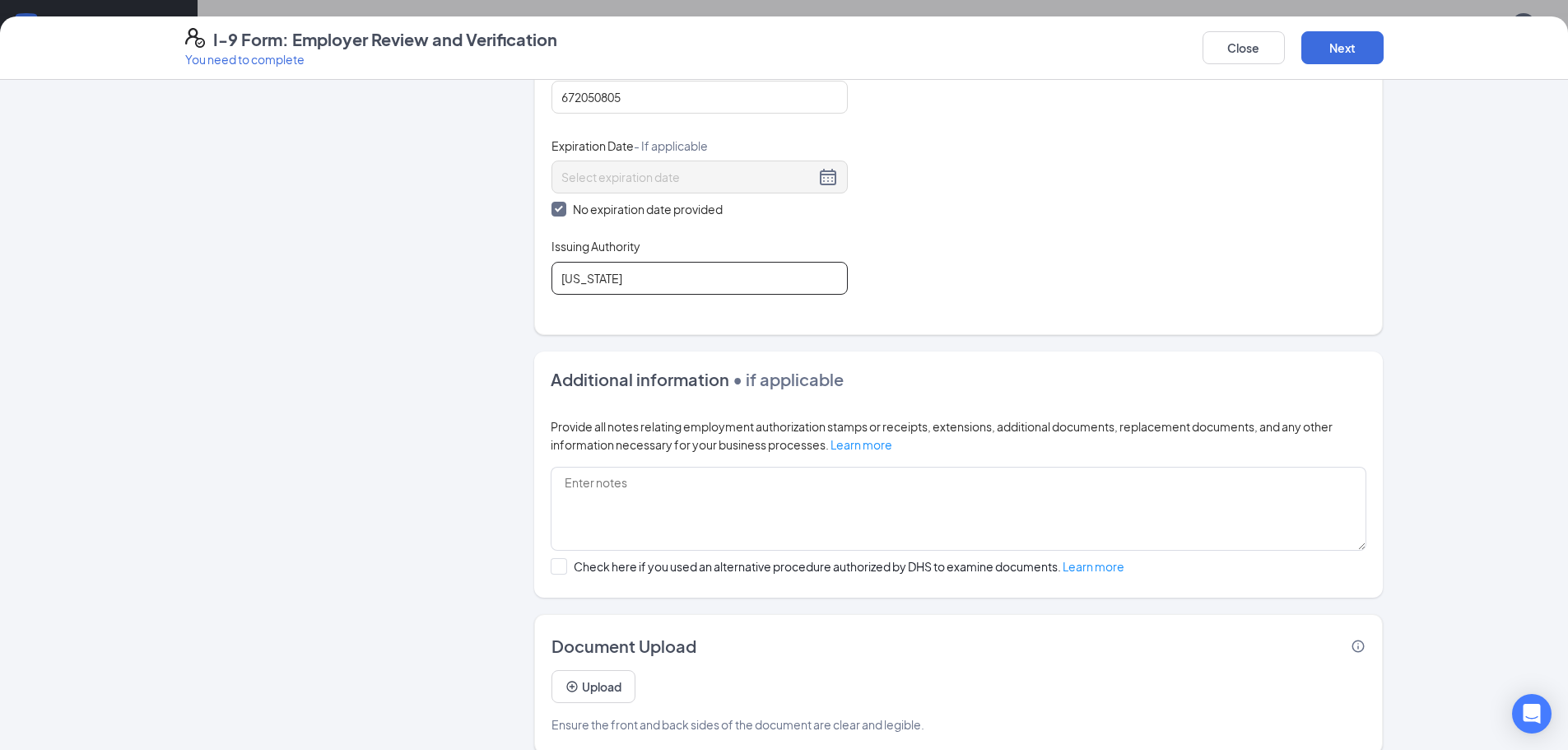
scroll to position [718, 0]
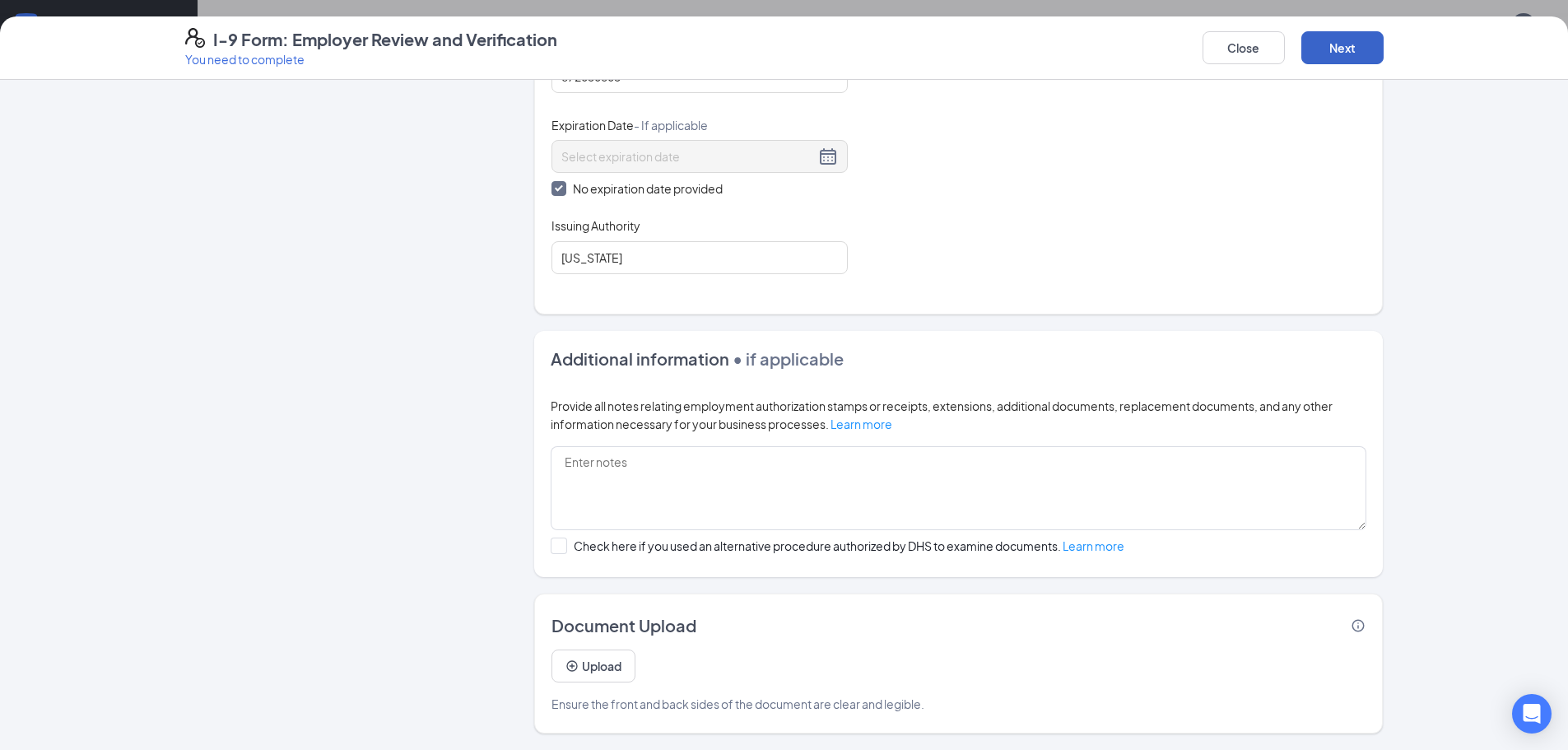
click at [1331, 42] on button "Next" at bounding box center [1342, 47] width 82 height 33
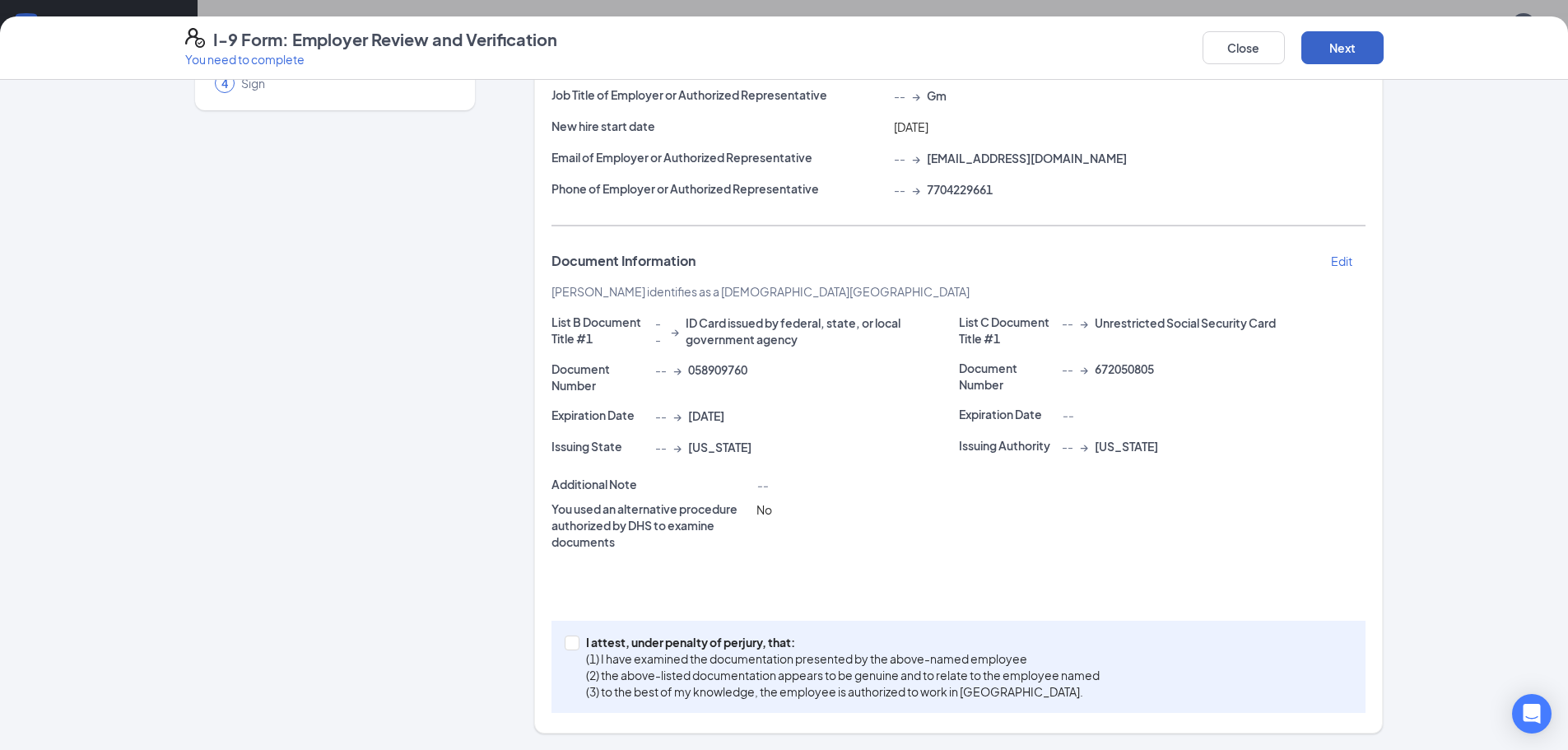
scroll to position [174, 0]
click at [565, 641] on input "I attest, under penalty of [PERSON_NAME], that: (1) I have examined the documen…" at bounding box center [571, 641] width 11 height 11
checkbox input "true"
click at [1331, 43] on button "Next" at bounding box center [1342, 47] width 82 height 33
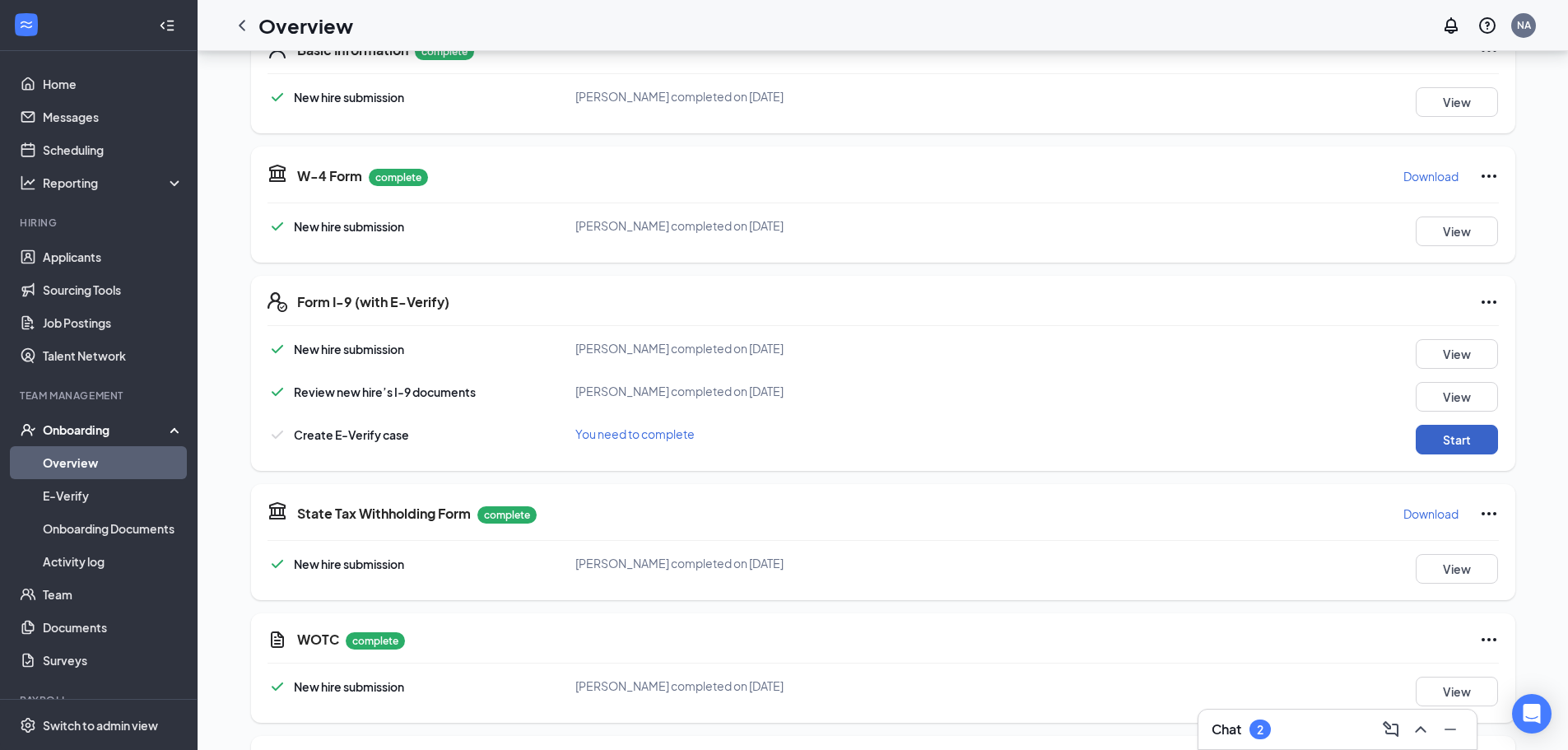
click at [1451, 433] on button "Start" at bounding box center [1456, 439] width 82 height 29
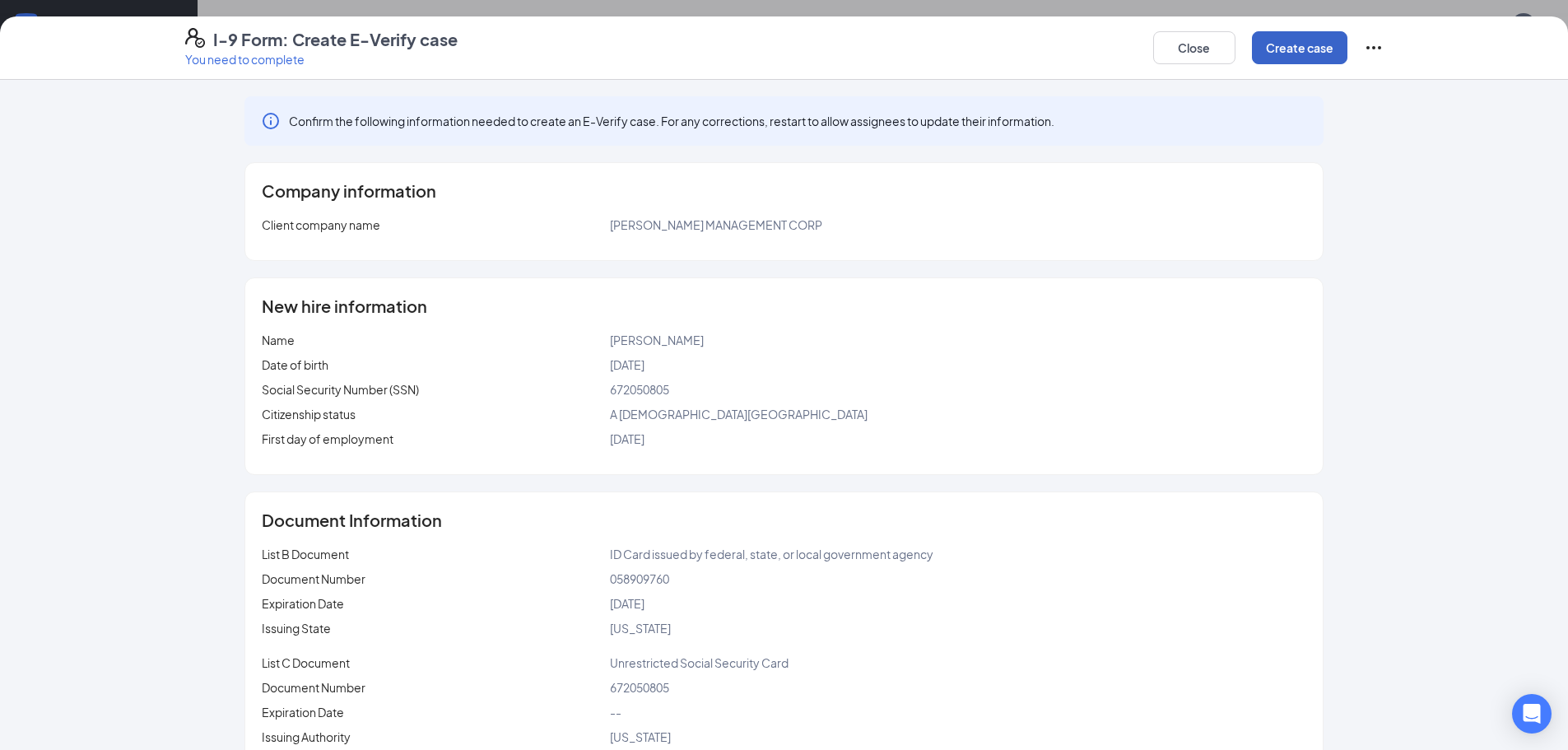
click at [1301, 38] on button "Create case" at bounding box center [1299, 47] width 96 height 33
